Goal: Task Accomplishment & Management: Use online tool/utility

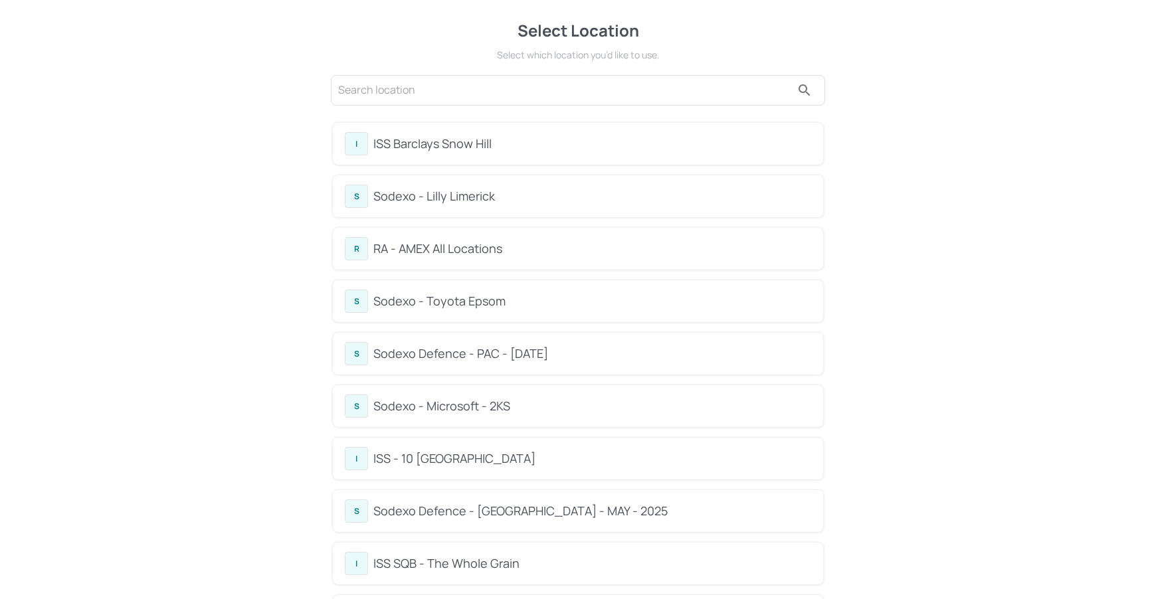
click at [512, 185] on div "S Sodexo - Lilly Limerick" at bounding box center [578, 196] width 466 height 23
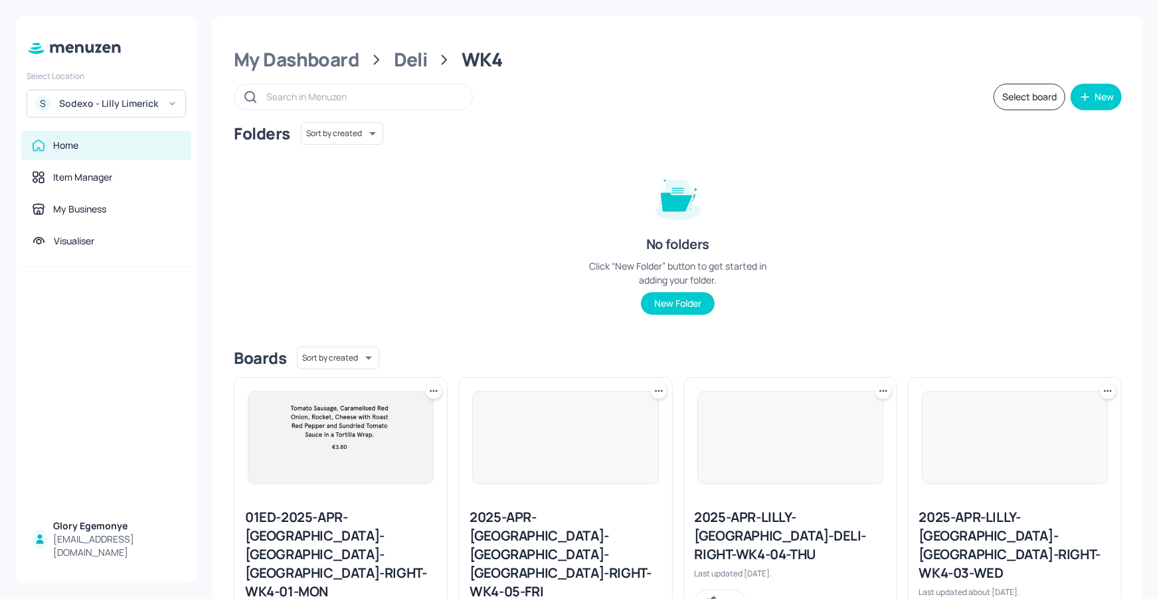
click at [916, 114] on div "My Dashboard Deli WK4 Select board New Folders Sort by created id ​ No folders …" at bounding box center [678, 504] width 931 height 977
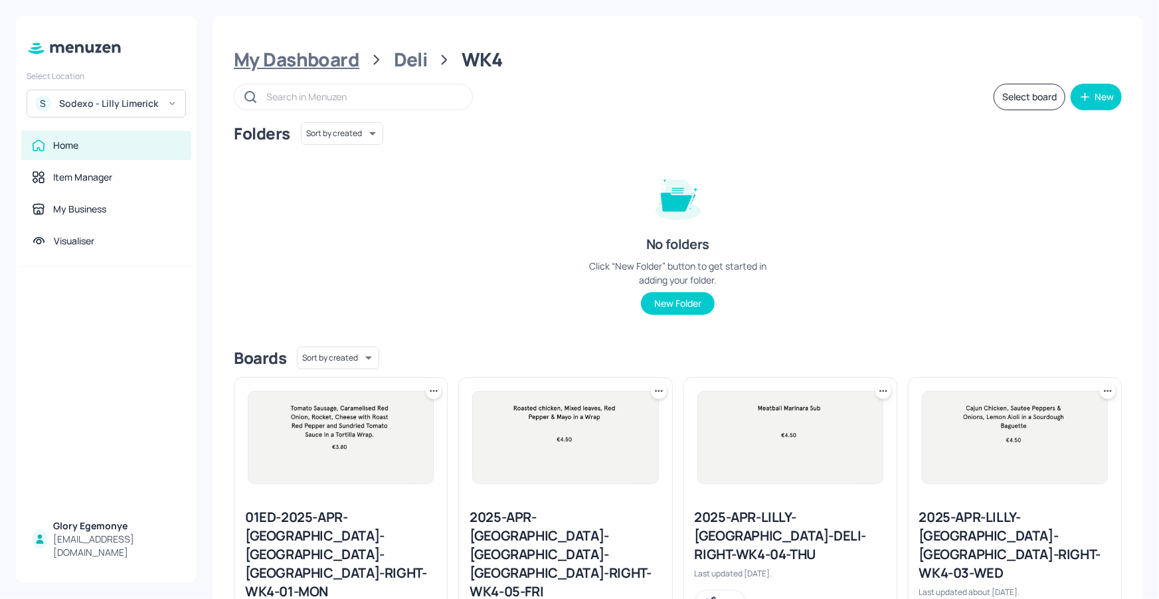
click at [343, 62] on div "My Dashboard" at bounding box center [297, 60] width 126 height 24
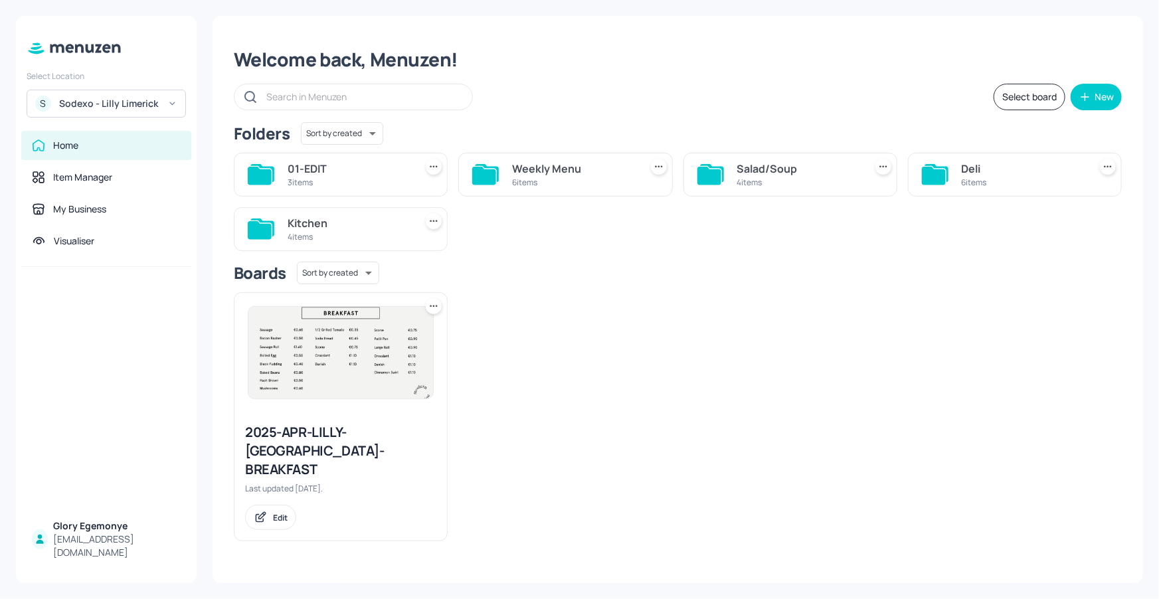
click at [940, 178] on icon at bounding box center [934, 176] width 24 height 18
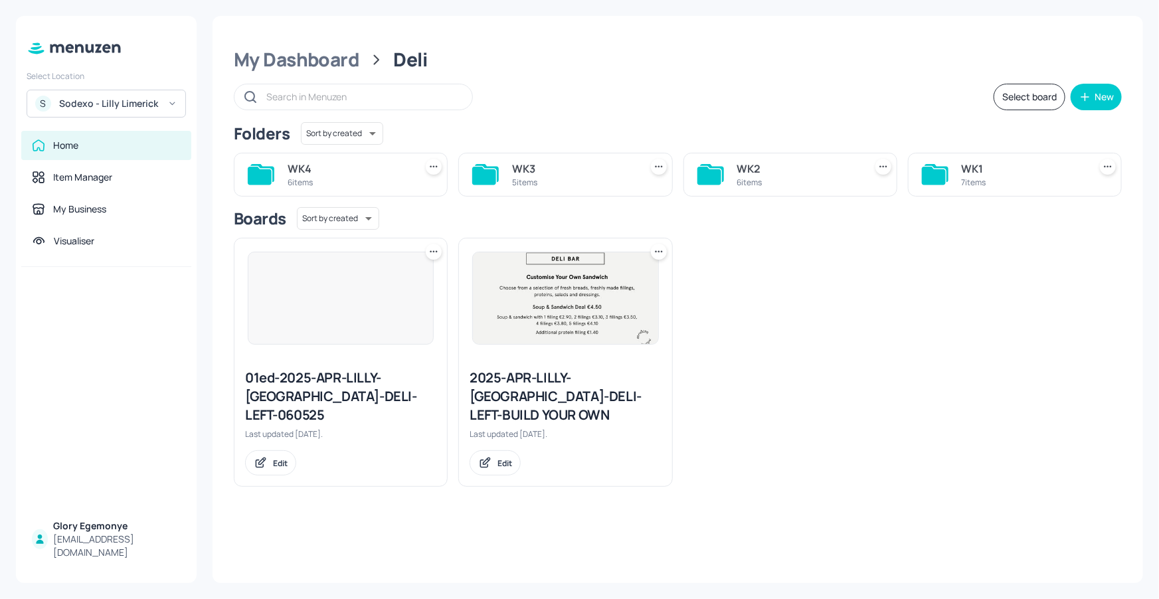
click at [940, 168] on icon at bounding box center [935, 174] width 27 height 21
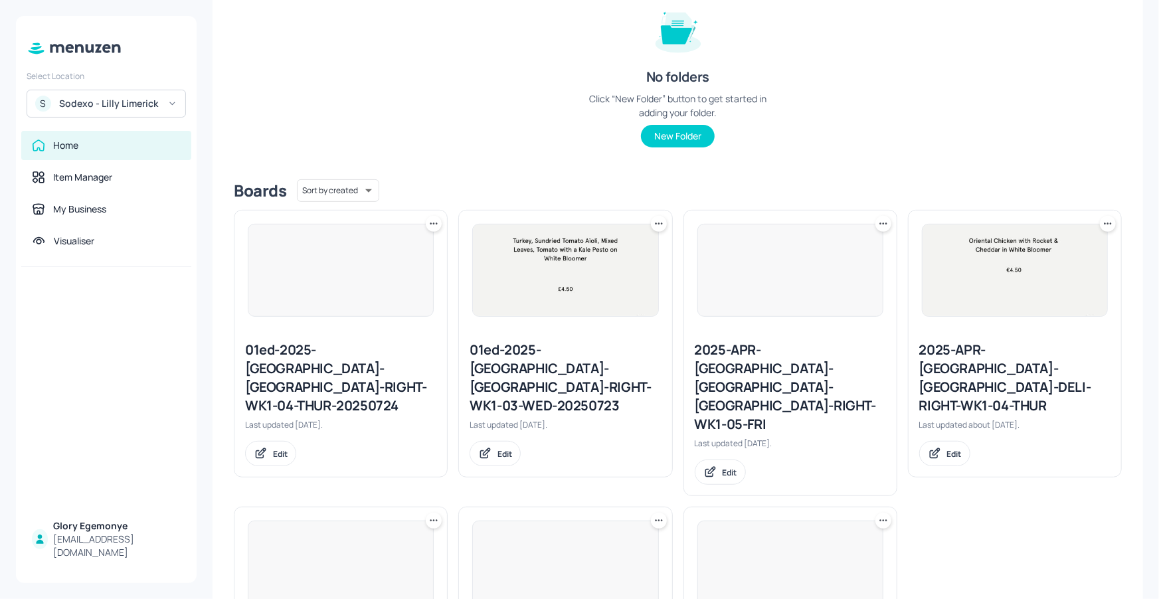
scroll to position [300, 0]
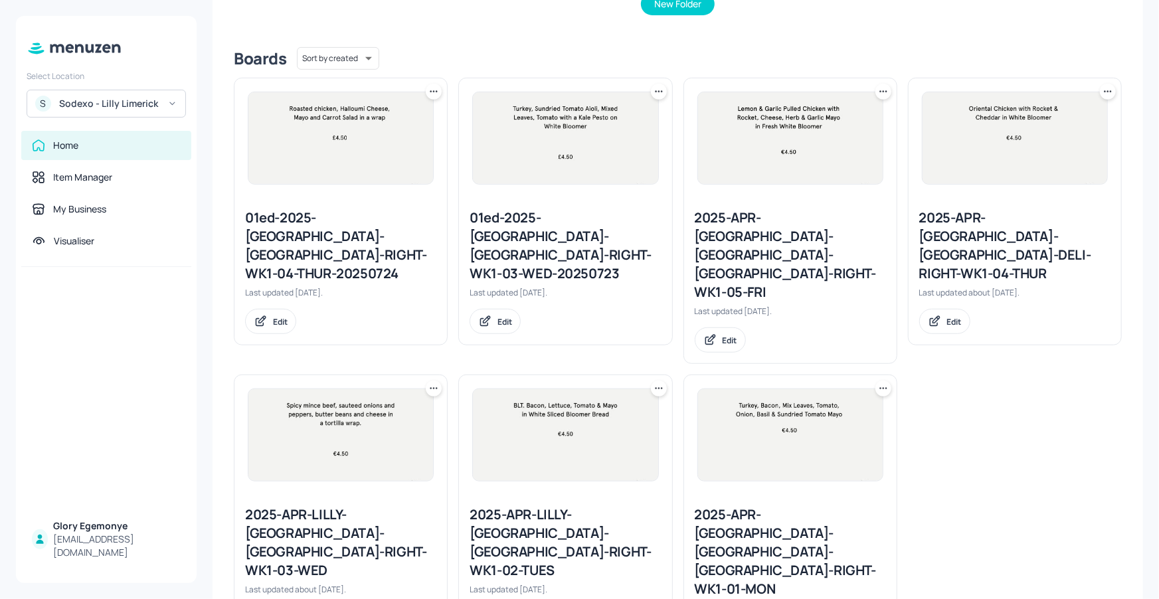
click at [742, 506] on div "2025-APR-[GEOGRAPHIC_DATA]-[GEOGRAPHIC_DATA]-[GEOGRAPHIC_DATA]-RIGHT-WK1-01-MON" at bounding box center [790, 552] width 191 height 93
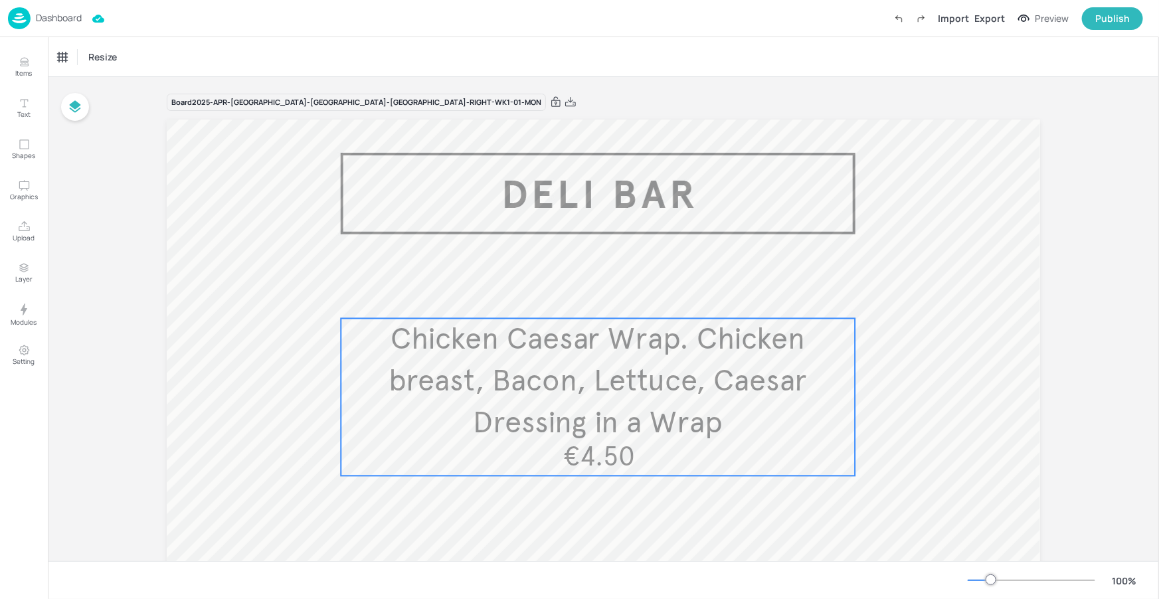
click at [540, 353] on span "Chicken Caesar Wrap. Chicken breast, Bacon, Lettuce, Caesar Dressing in a Wrap" at bounding box center [598, 381] width 419 height 121
click at [587, 337] on span "Chicken Caesar Wrap. Chicken breast, Bacon, Lettuce, Caesar Dressing in a Wrap" at bounding box center [598, 381] width 419 height 121
click at [583, 294] on icon "Edit Item" at bounding box center [588, 296] width 11 height 11
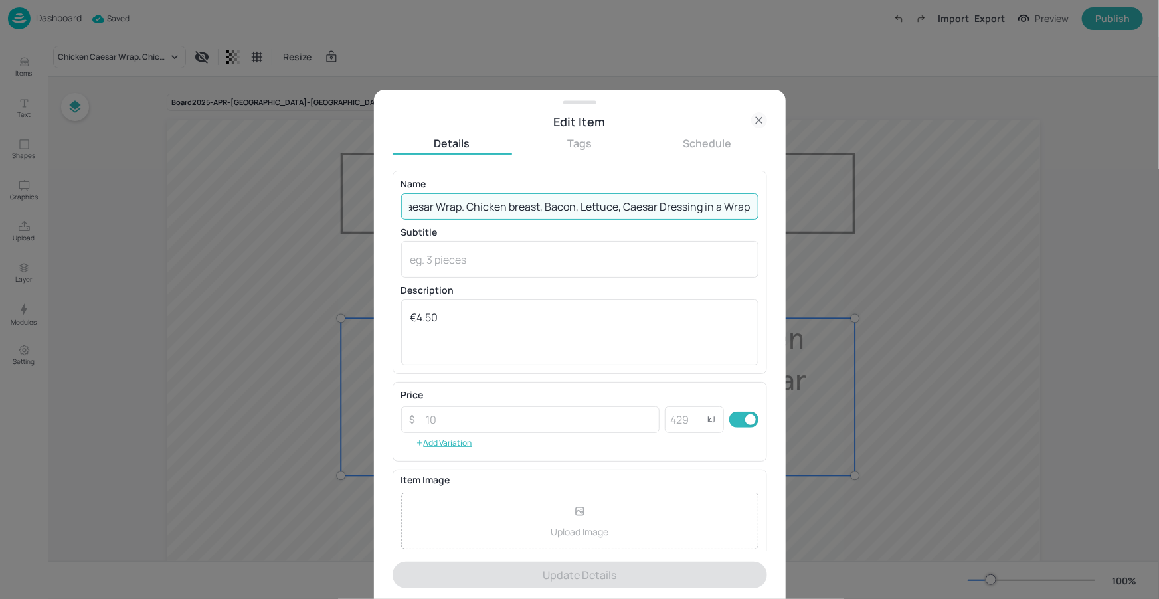
drag, startPoint x: 409, startPoint y: 210, endPoint x: 754, endPoint y: 211, distance: 345.4
click at [754, 211] on input "Chicken Caesar Wrap. Chicken breast, Bacon, Lettuce, Caesar Dressing in a Wrap" at bounding box center [579, 206] width 357 height 27
paste input "oronation Chicken Sandwich. Chicken, [PERSON_NAME] [PERSON_NAME], Cheese, Rocke…"
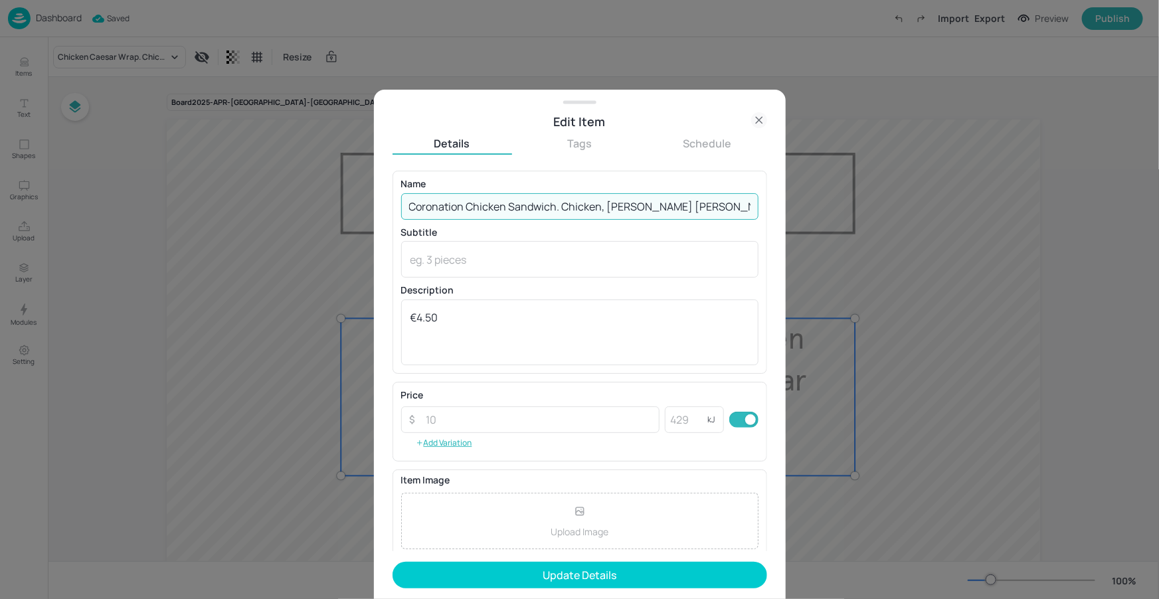
drag, startPoint x: 568, startPoint y: 209, endPoint x: 365, endPoint y: 207, distance: 203.3
click at [365, 207] on div "Edit Item Details Tags Schedule Name Coronation Chicken Sandwich. Chicken, [PER…" at bounding box center [579, 299] width 1159 height 599
drag, startPoint x: 487, startPoint y: 213, endPoint x: 523, endPoint y: 206, distance: 37.1
click at [487, 213] on input "Coronation Chicken Sandwich. Chicken, [PERSON_NAME] [PERSON_NAME], Cheese, Rock…" at bounding box center [579, 206] width 357 height 27
click at [559, 208] on input "Coronation Chicken Sandwich. Chicken, [PERSON_NAME] [PERSON_NAME], Cheese, Rock…" at bounding box center [579, 206] width 357 height 27
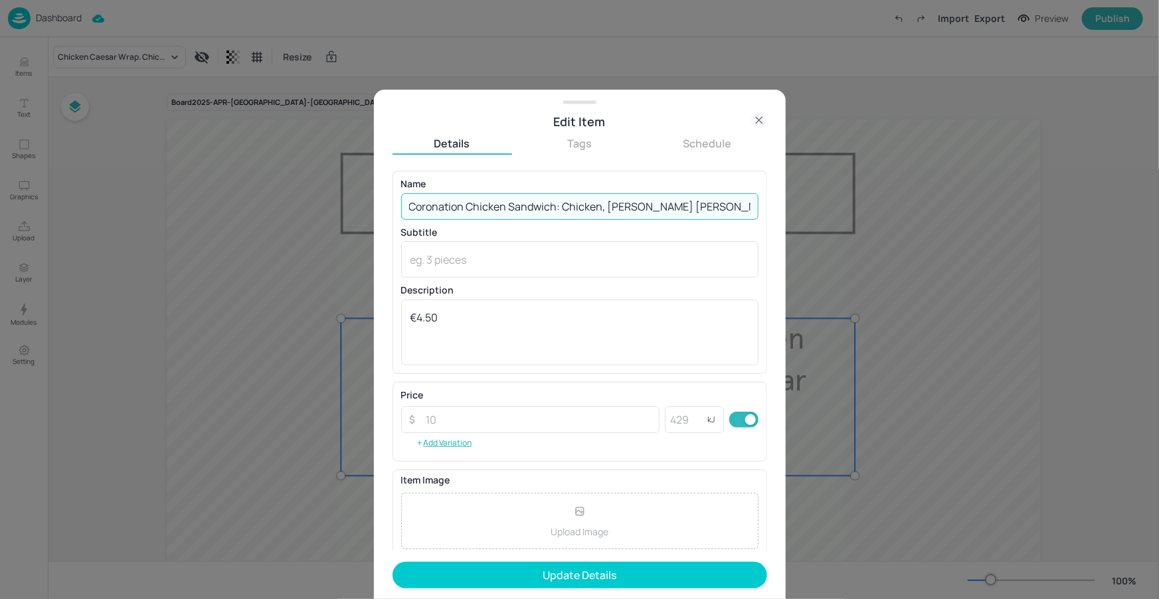
scroll to position [0, 143]
drag, startPoint x: 613, startPoint y: 213, endPoint x: 767, endPoint y: 208, distance: 153.5
click at [769, 208] on div "Edit Item Details Tags Schedule Name Coronation Chicken Sandwich: Chicken, [PER…" at bounding box center [580, 345] width 412 height 510
click at [640, 209] on input "Coronation Chicken Sandwich: Chicken, [PERSON_NAME] [PERSON_NAME], Cheese, Rock…" at bounding box center [579, 206] width 357 height 27
click at [626, 209] on input "Coronation Chicken Sandwich: Chicken, [PERSON_NAME] [PERSON_NAME], Cheese, Rock…" at bounding box center [579, 206] width 357 height 27
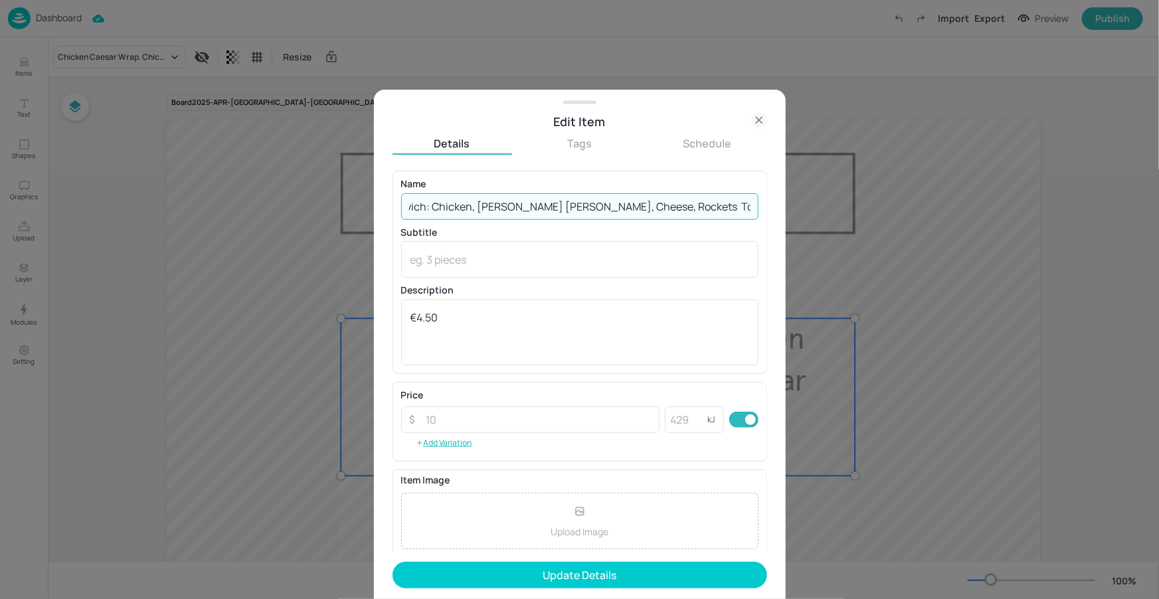
scroll to position [0, 124]
type input "Coronation Chicken Sandwich: Chicken, [PERSON_NAME] [PERSON_NAME], Cheese, Rock…"
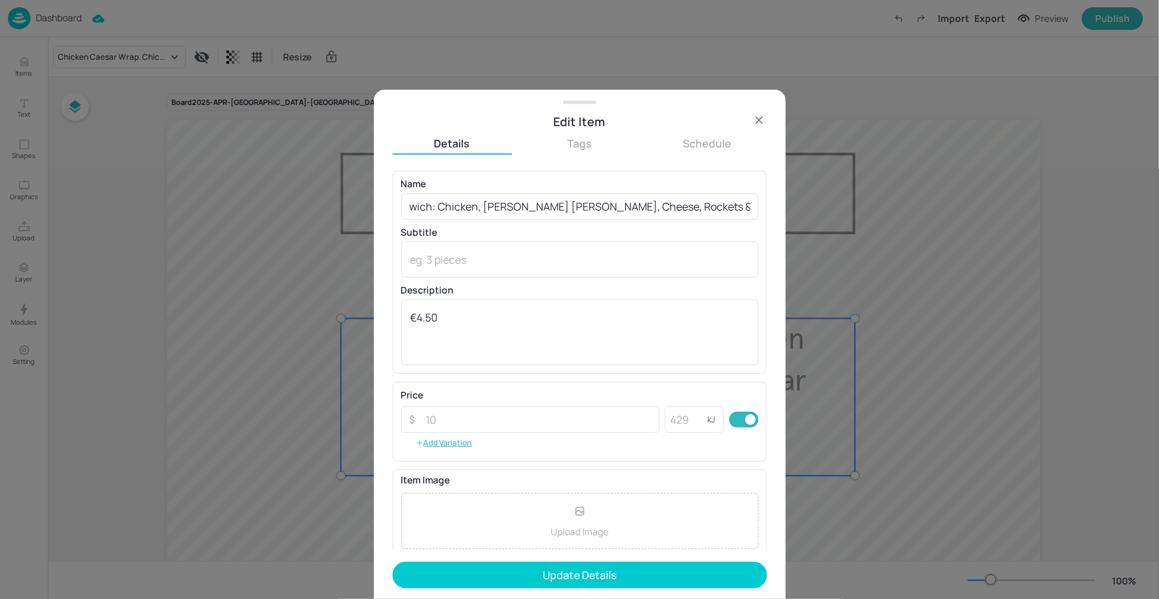
scroll to position [0, 0]
drag, startPoint x: 644, startPoint y: 185, endPoint x: 716, endPoint y: 193, distance: 72.3
click at [716, 193] on div "Name Coronation Chicken Sandwich: Chicken, [PERSON_NAME] [PERSON_NAME], Cheese,…" at bounding box center [579, 199] width 357 height 40
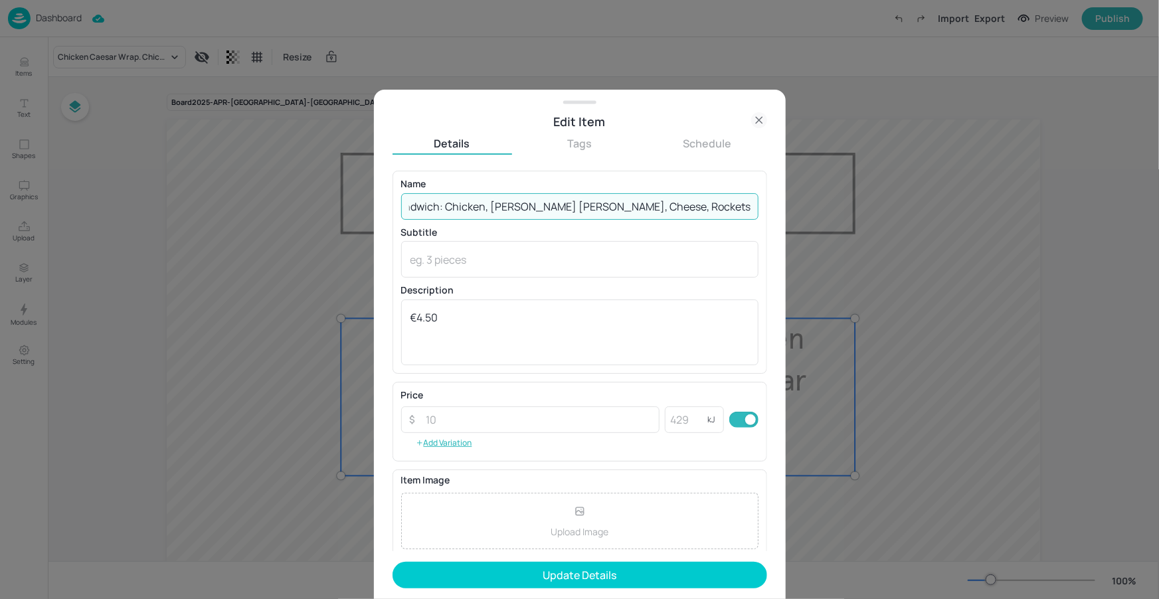
scroll to position [0, 132]
drag, startPoint x: 551, startPoint y: 215, endPoint x: 739, endPoint y: 207, distance: 187.5
click at [739, 207] on input "Coronation Chicken Sandwich: Chicken, [PERSON_NAME] [PERSON_NAME], Cheese, Rock…" at bounding box center [579, 206] width 357 height 27
click at [717, 207] on input "Coronation Chicken Sandwich: Chicken, [PERSON_NAME] [PERSON_NAME], Cheese, Rock…" at bounding box center [579, 206] width 357 height 27
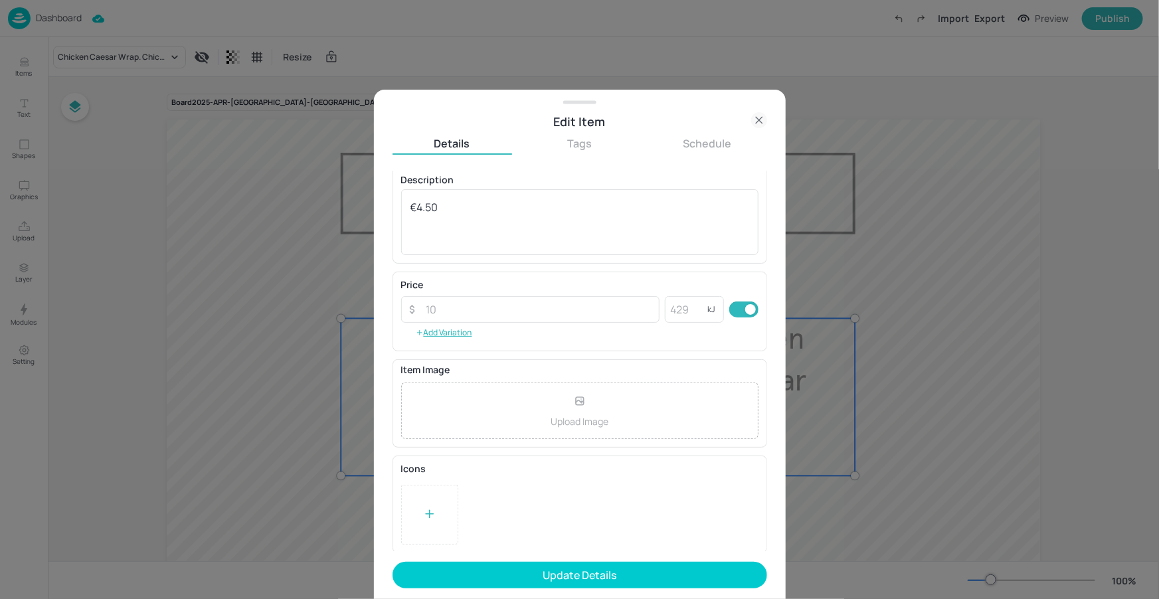
scroll to position [111, 0]
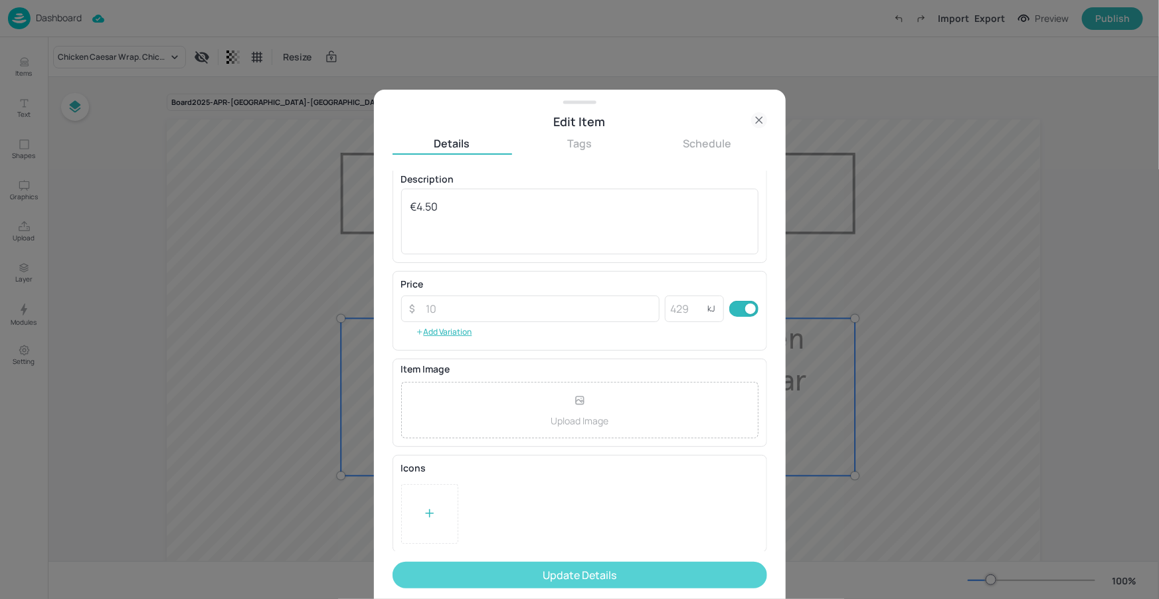
click at [598, 570] on button "Update Details" at bounding box center [580, 575] width 375 height 27
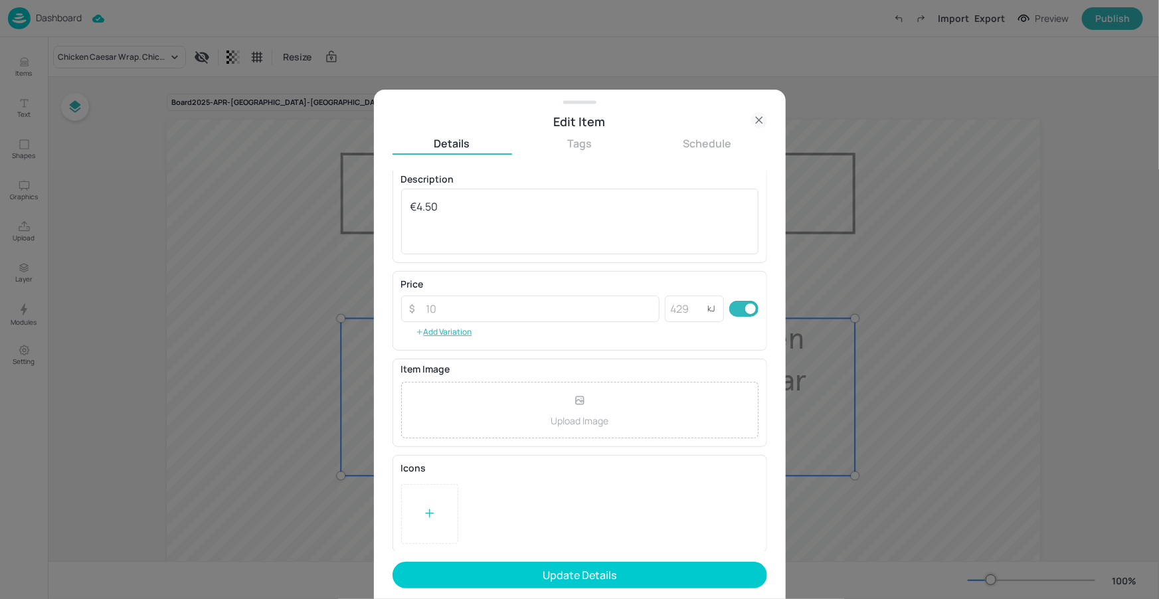
scroll to position [0, 0]
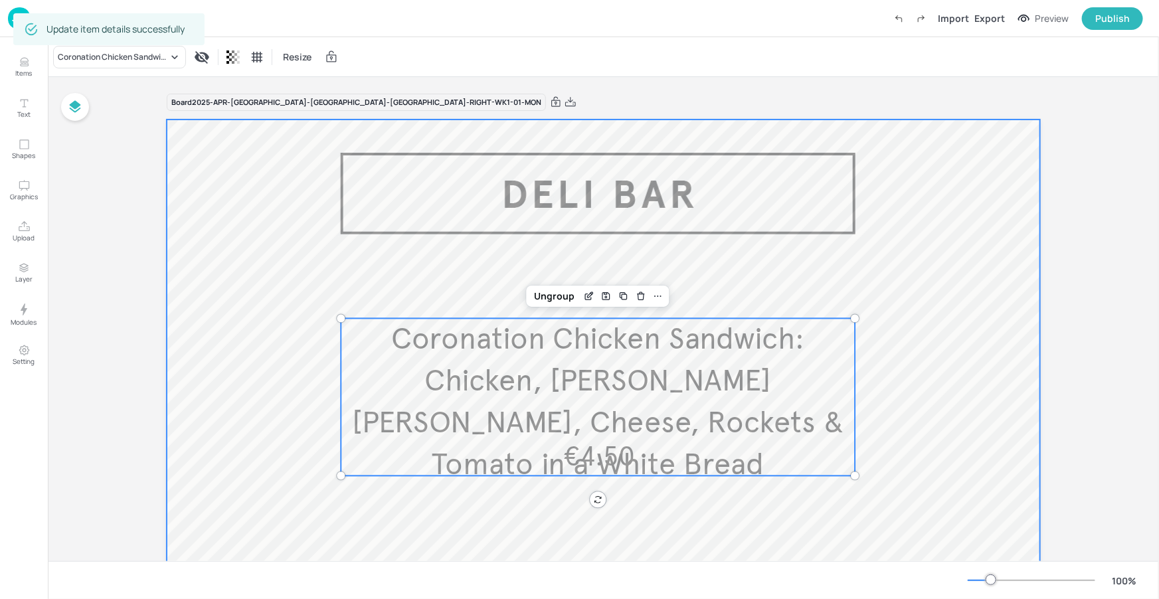
click at [894, 431] on div at bounding box center [604, 478] width 874 height 717
click at [714, 419] on span "Coronation Chicken Sandwich: Chicken, [PERSON_NAME] [PERSON_NAME], Cheese, Rock…" at bounding box center [598, 402] width 492 height 163
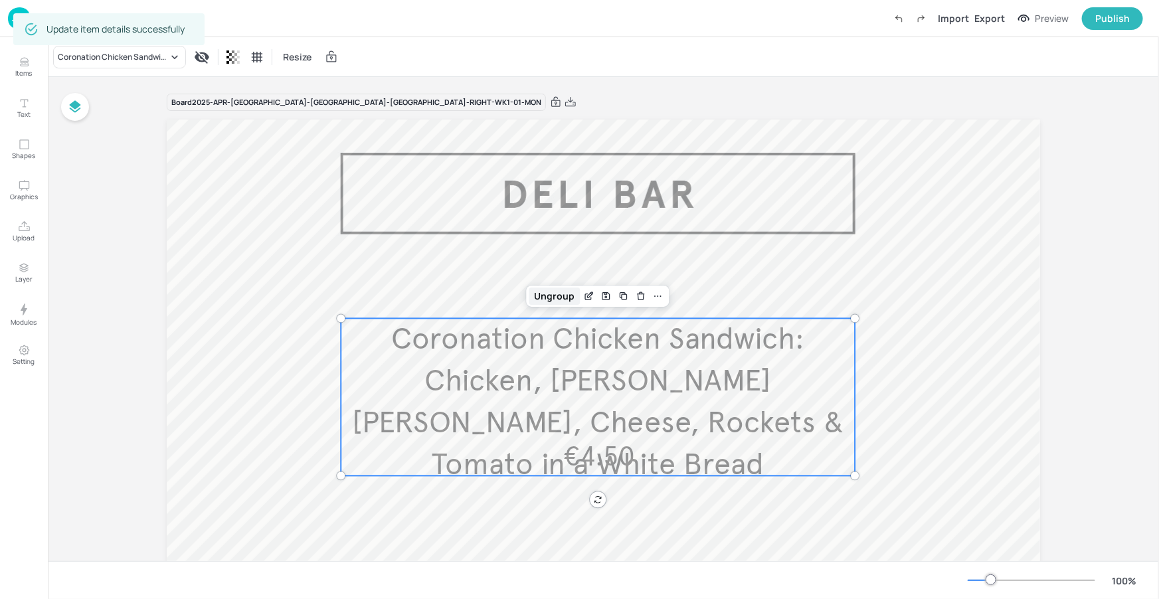
click at [564, 303] on div "Ungroup" at bounding box center [554, 296] width 51 height 17
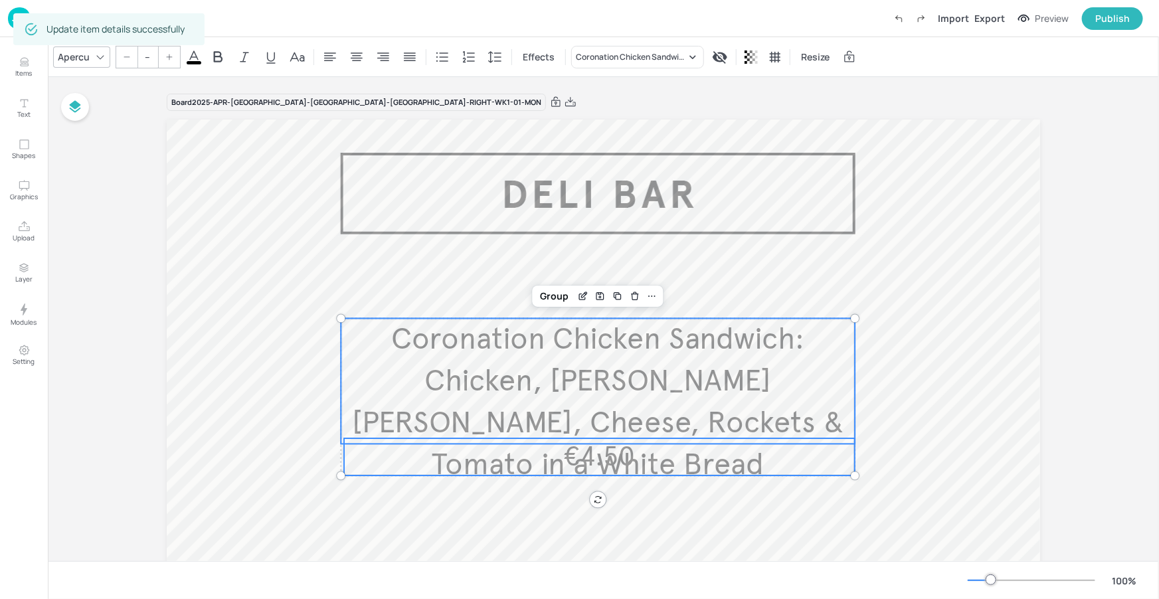
click at [598, 452] on span "€4.50" at bounding box center [600, 456] width 72 height 33
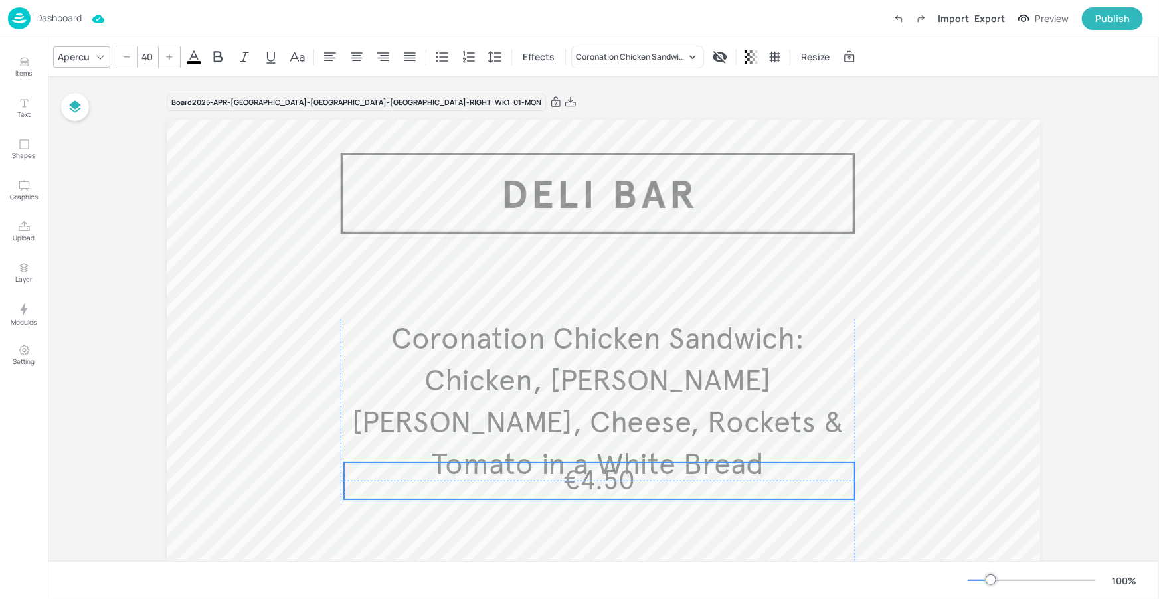
drag, startPoint x: 599, startPoint y: 452, endPoint x: 596, endPoint y: 478, distance: 26.0
click at [596, 478] on span "€4.50" at bounding box center [600, 480] width 72 height 33
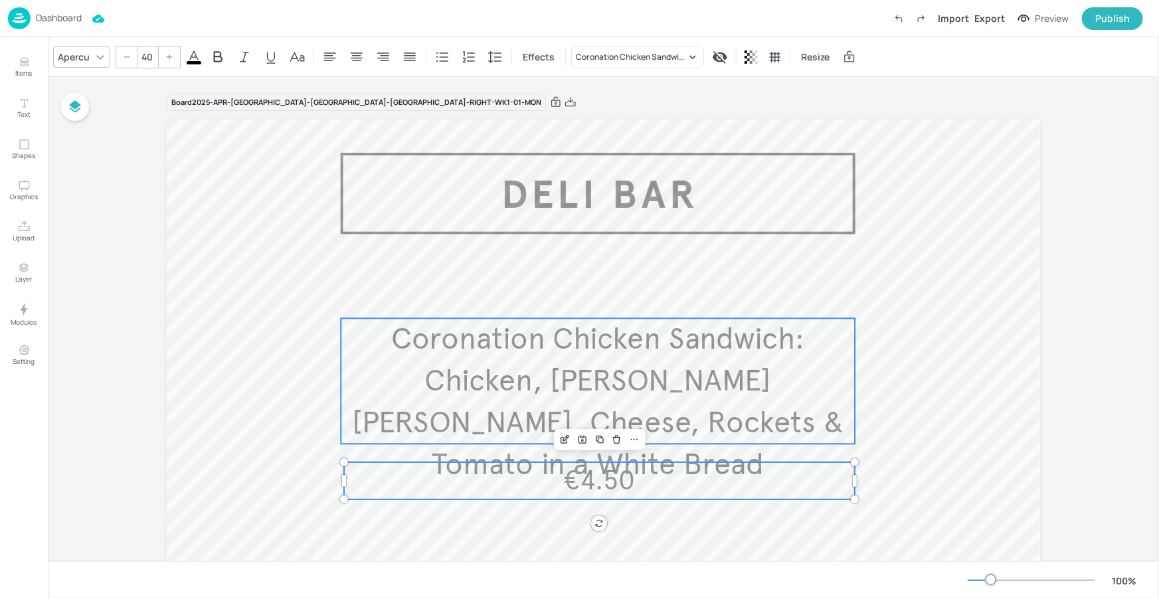
type input "--"
click at [617, 406] on span "Coronation Chicken Sandwich: Chicken, [PERSON_NAME] [PERSON_NAME], Cheese, Rock…" at bounding box center [598, 402] width 492 height 163
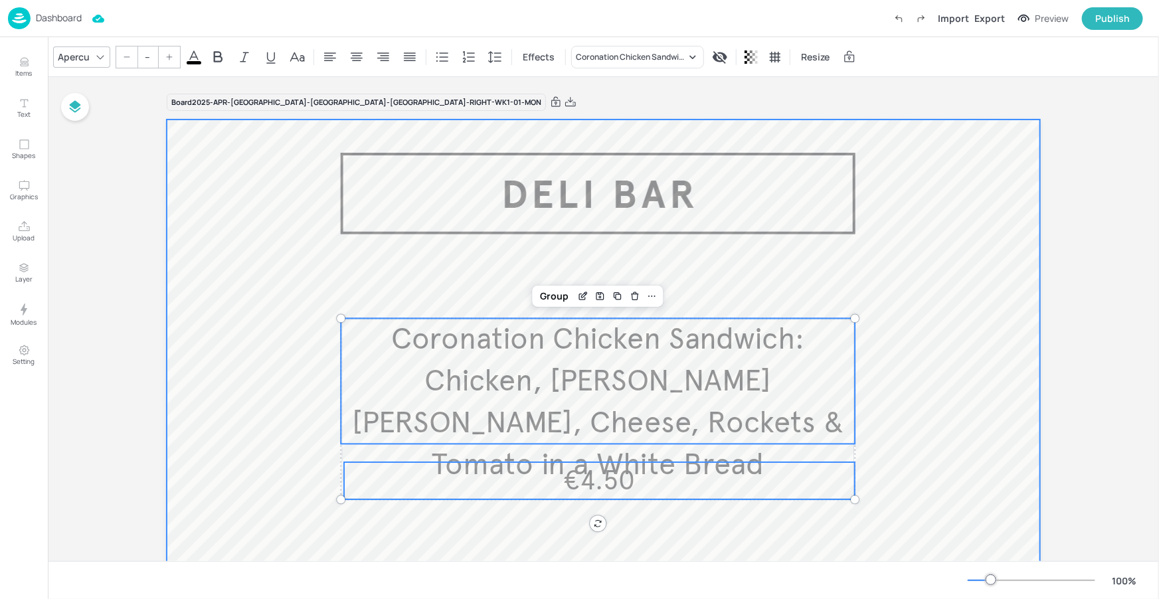
click at [550, 283] on div at bounding box center [604, 478] width 874 height 717
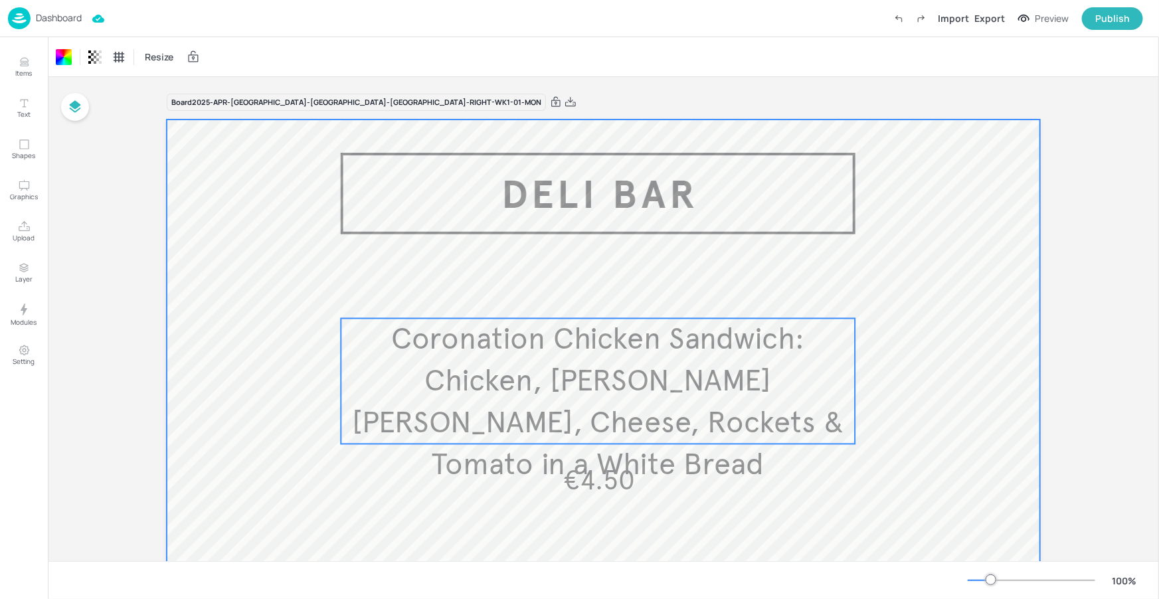
click at [589, 378] on span "Coronation Chicken Sandwich: Chicken, [PERSON_NAME] [PERSON_NAME], Cheese, Rock…" at bounding box center [598, 402] width 492 height 163
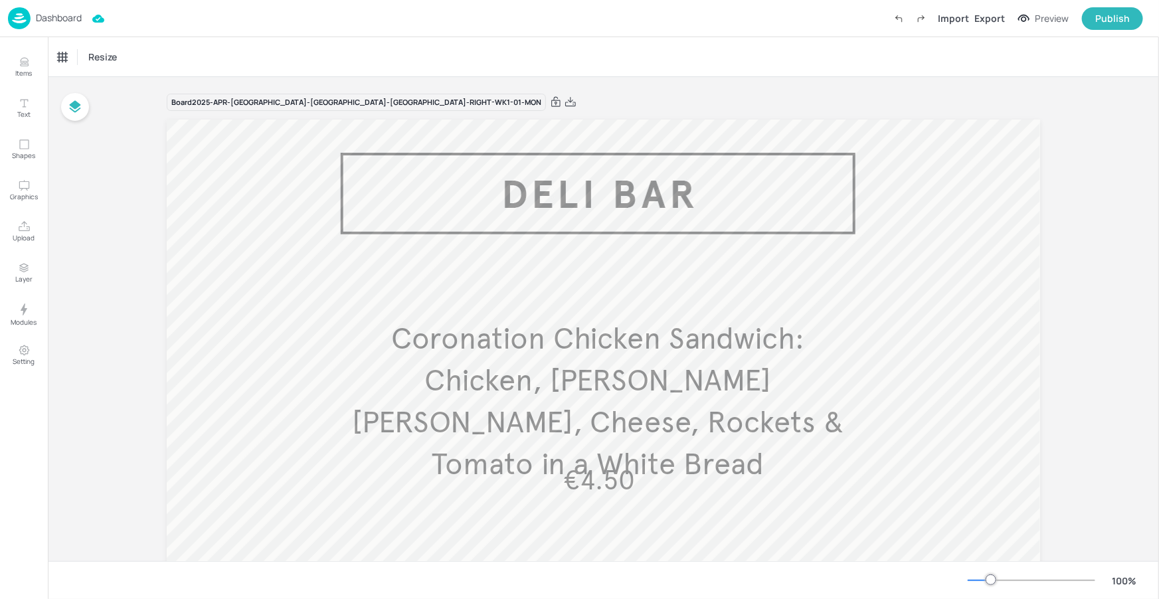
click at [583, 379] on span "Coronation Chicken Sandwich: Chicken, [PERSON_NAME] [PERSON_NAME], Cheese, Rock…" at bounding box center [598, 402] width 492 height 163
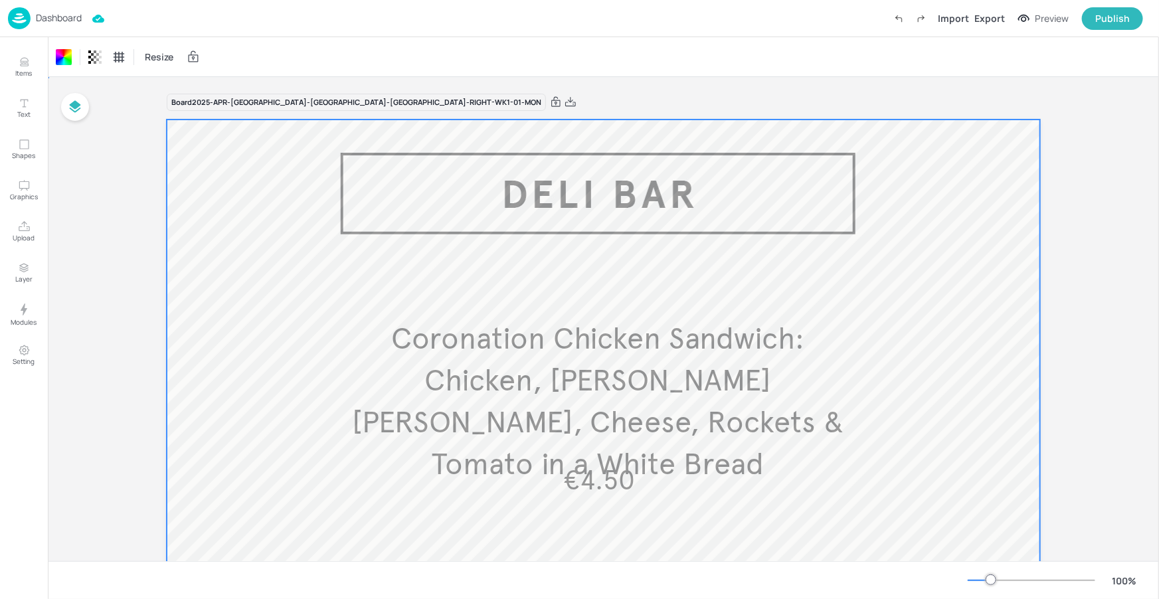
click at [583, 378] on span "Coronation Chicken Sandwich: Chicken, [PERSON_NAME] [PERSON_NAME], Cheese, Rock…" at bounding box center [598, 402] width 492 height 163
click at [584, 378] on span "Coronation Chicken Sandwich: Chicken, [PERSON_NAME] [PERSON_NAME], Cheese, Rock…" at bounding box center [598, 402] width 492 height 163
click at [644, 373] on span "Coronation Chicken Sandwich: Chicken, [PERSON_NAME] [PERSON_NAME], Cheese, Rock…" at bounding box center [598, 402] width 492 height 163
click at [606, 375] on span "Coronation Chicken Sandwich: Chicken, [PERSON_NAME] [PERSON_NAME], Cheese, Rock…" at bounding box center [598, 402] width 492 height 163
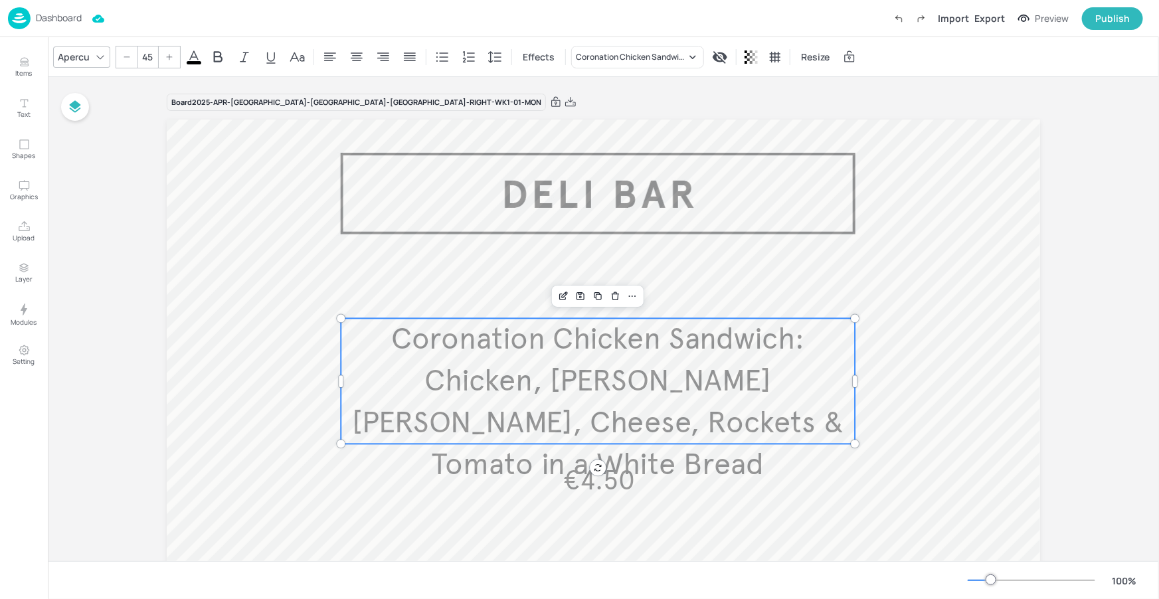
click at [674, 359] on p "Coronation Chicken Sandwich: Chicken, [PERSON_NAME] [PERSON_NAME], Cheese, Rock…" at bounding box center [598, 402] width 514 height 167
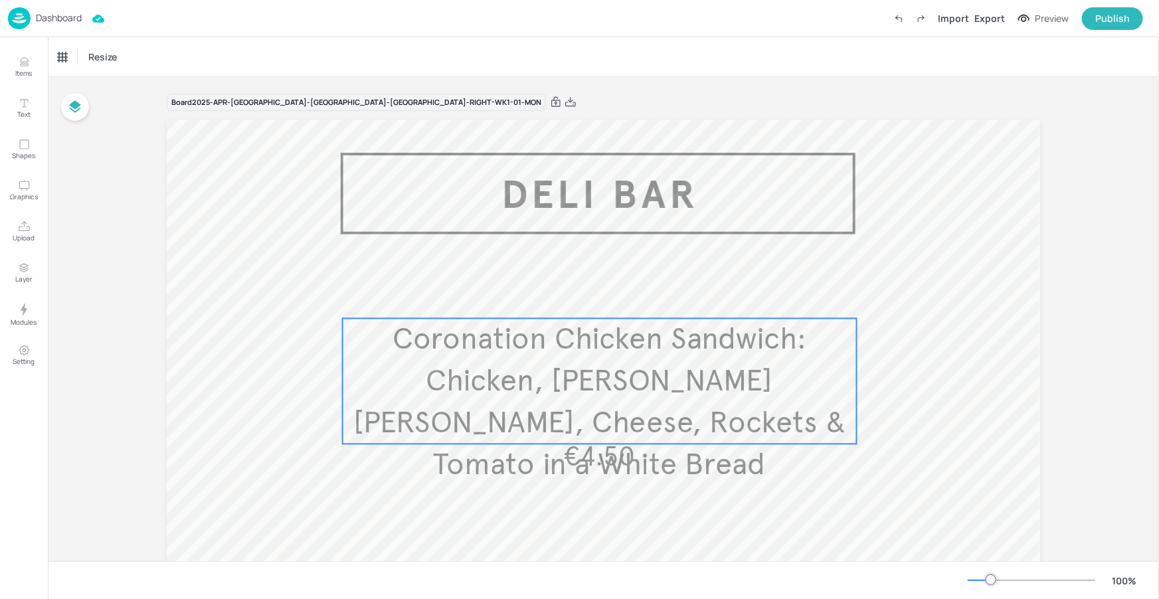
click at [607, 403] on p "Coronation Chicken Sandwich: Chicken, [PERSON_NAME] [PERSON_NAME], Cheese, Rock…" at bounding box center [600, 402] width 514 height 167
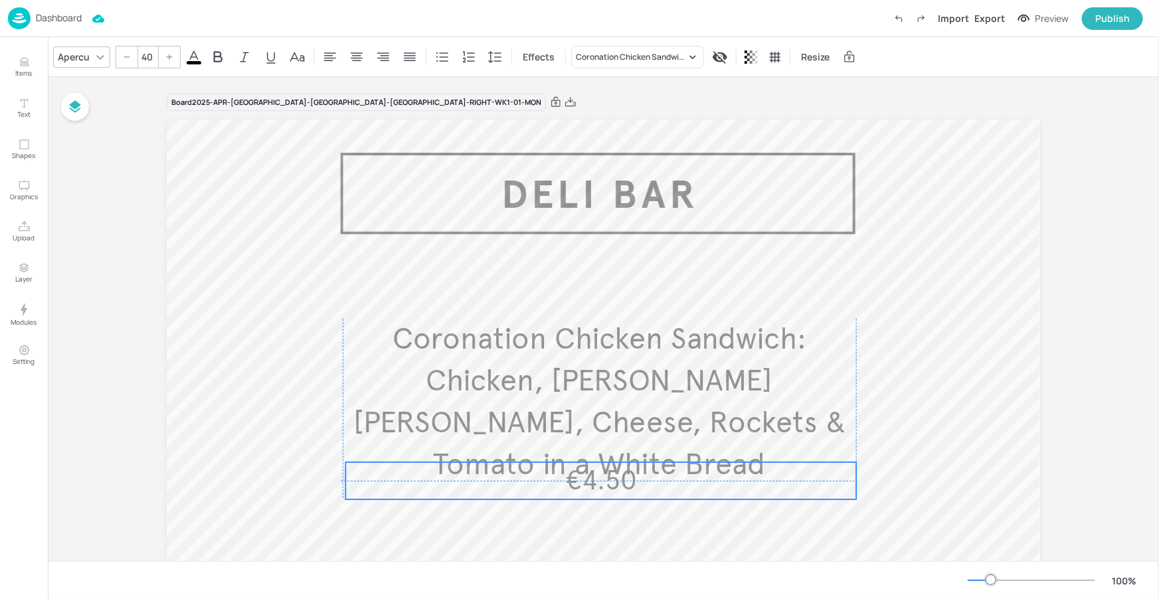
drag, startPoint x: 625, startPoint y: 458, endPoint x: 624, endPoint y: 481, distance: 22.6
click at [624, 120] on div "Coronation Chicken Sandwich: Chicken, [PERSON_NAME] [PERSON_NAME], Cheese, Rock…" at bounding box center [604, 120] width 874 height 0
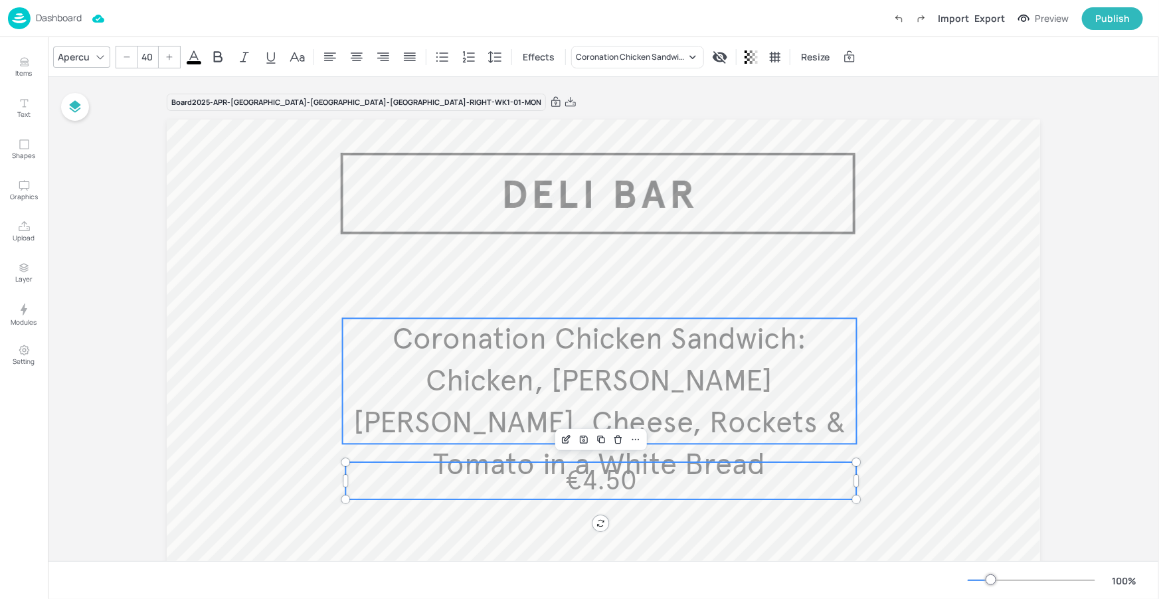
type input "--"
click at [639, 392] on span "Coronation Chicken Sandwich: Chicken, [PERSON_NAME] [PERSON_NAME], Cheese, Rock…" at bounding box center [599, 402] width 492 height 163
click at [569, 294] on div "Group" at bounding box center [556, 296] width 39 height 17
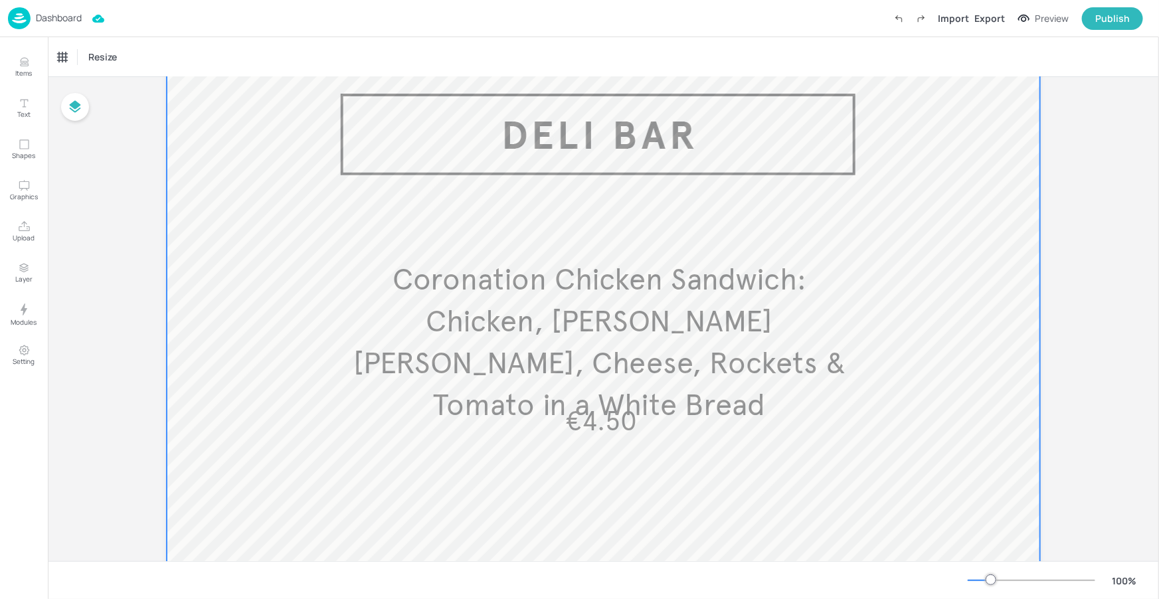
scroll to position [40, 0]
